Goal: Task Accomplishment & Management: Complete application form

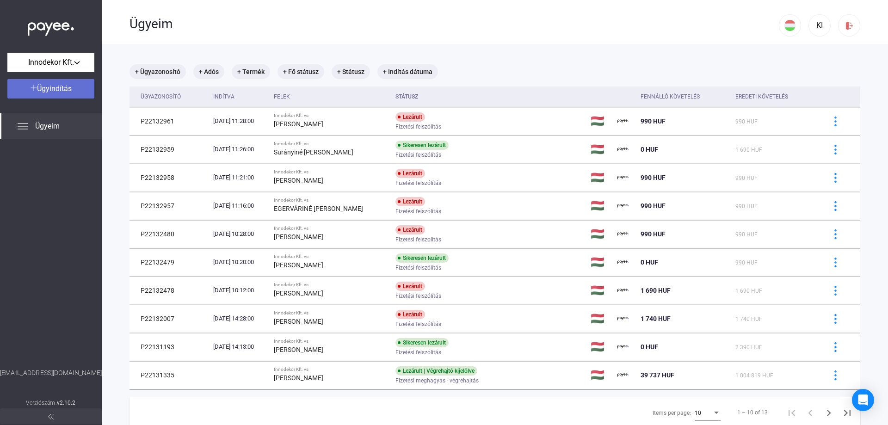
click at [73, 88] on div "Ügyindítás" at bounding box center [50, 88] width 81 height 11
